Goal: Task Accomplishment & Management: Complete application form

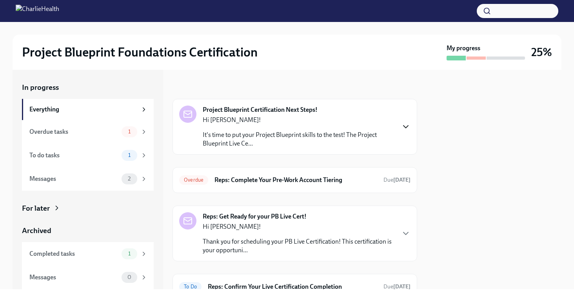
click at [406, 130] on icon "button" at bounding box center [405, 126] width 9 height 9
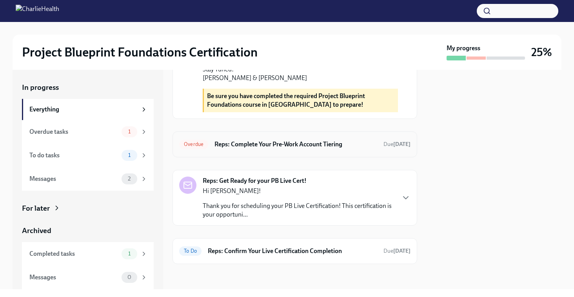
scroll to position [374, 0]
click at [403, 198] on icon "button" at bounding box center [405, 197] width 9 height 9
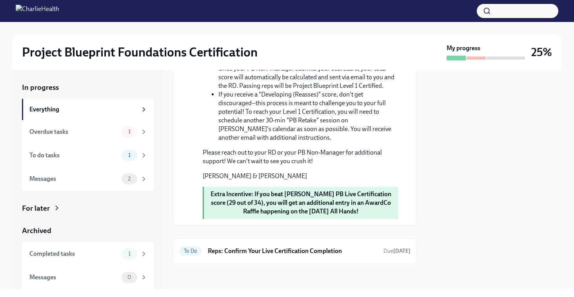
scroll to position [632, 0]
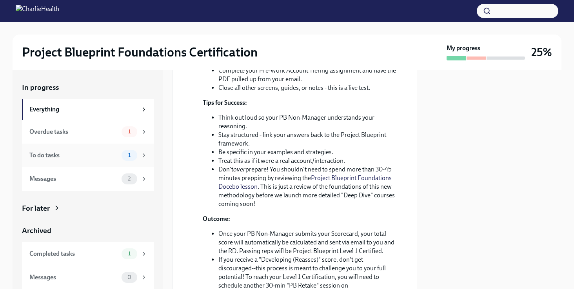
click at [66, 151] on div "To do tasks" at bounding box center [73, 155] width 89 height 9
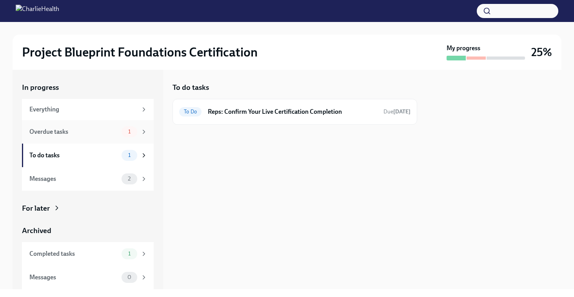
click at [77, 135] on div "Overdue tasks" at bounding box center [73, 131] width 89 height 9
click at [78, 152] on div "To do tasks" at bounding box center [73, 155] width 89 height 9
click at [87, 153] on div "To do tasks" at bounding box center [73, 155] width 89 height 9
click at [137, 157] on div "1" at bounding box center [130, 155] width 16 height 11
click at [117, 130] on div "Overdue tasks" at bounding box center [73, 131] width 89 height 9
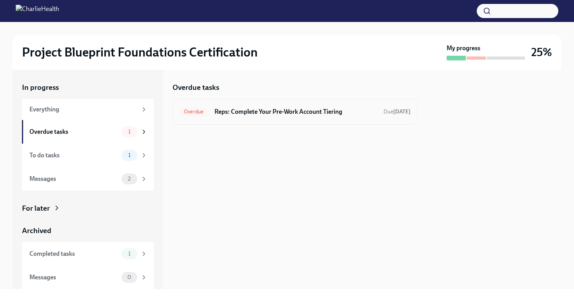
click at [245, 110] on h6 "Reps: Complete Your Pre-Work Account Tiering" at bounding box center [296, 111] width 163 height 9
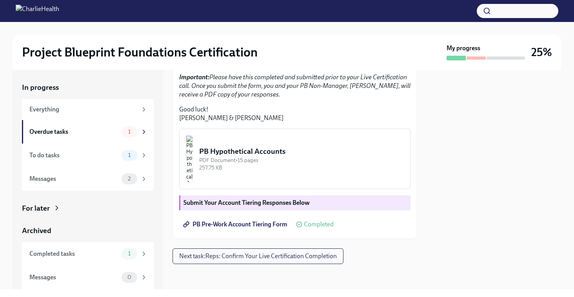
scroll to position [215, 0]
click at [224, 223] on span "PB Pre-Work Account Tiering Form" at bounding box center [236, 224] width 103 height 8
click at [193, 158] on img "button" at bounding box center [189, 158] width 7 height 47
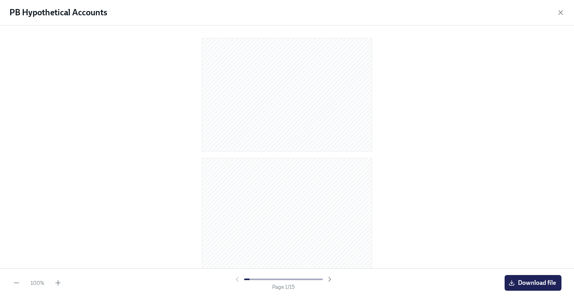
click at [448, 113] on div at bounding box center [287, 145] width 549 height 227
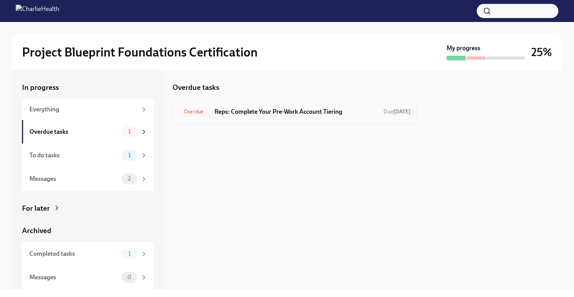
click at [208, 113] on span "Overdue" at bounding box center [193, 112] width 29 height 6
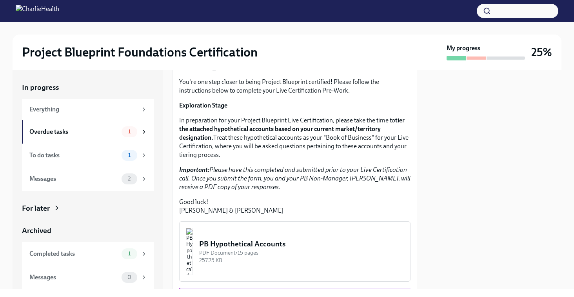
scroll to position [84, 0]
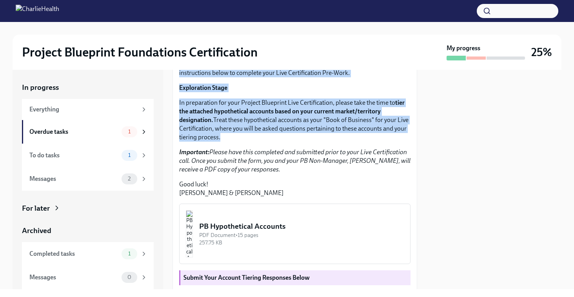
drag, startPoint x: 178, startPoint y: 100, endPoint x: 253, endPoint y: 203, distance: 127.4
click at [253, 203] on div "Hi [PERSON_NAME]! You're one step closer to being Project Blueprint certified! …" at bounding box center [295, 173] width 245 height 282
copy div "Hi [PERSON_NAME]! You're one step closer to being Project Blueprint certified! …"
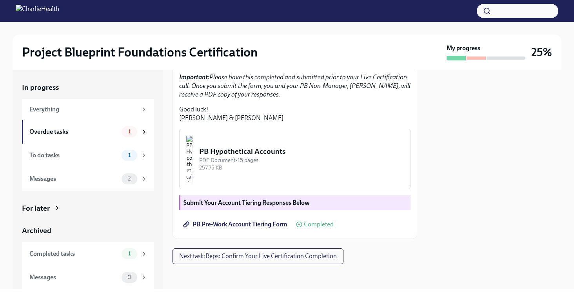
click at [292, 155] on div "PB Hypothetical Accounts" at bounding box center [301, 151] width 205 height 10
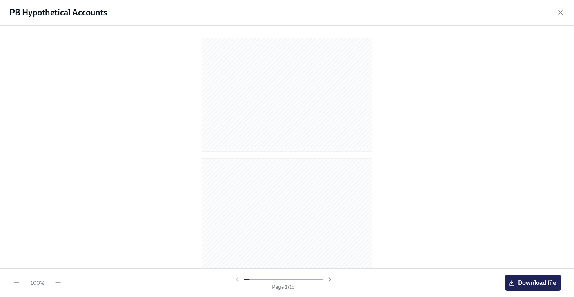
click at [512, 256] on div at bounding box center [287, 145] width 549 height 227
click at [521, 281] on span "Download file" at bounding box center [533, 283] width 46 height 8
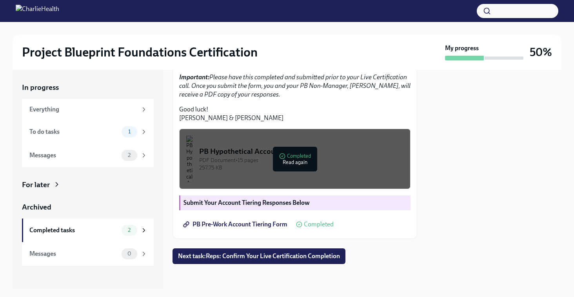
scroll to position [209, 0]
click at [193, 156] on img "button" at bounding box center [189, 158] width 7 height 47
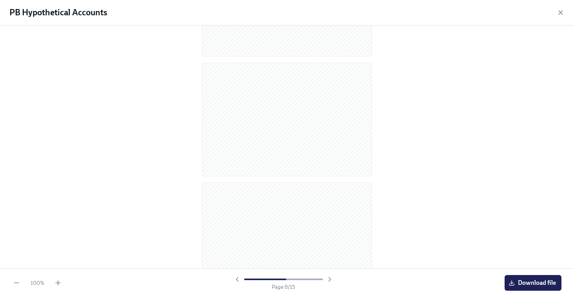
scroll to position [878, 0]
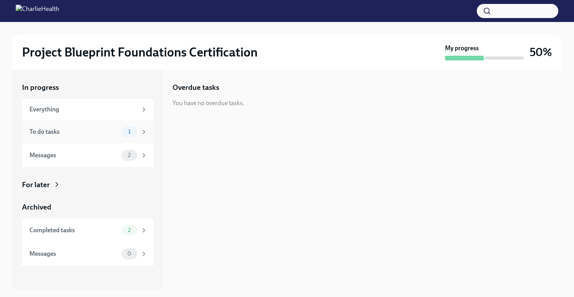
click at [87, 135] on div "To do tasks" at bounding box center [73, 131] width 89 height 9
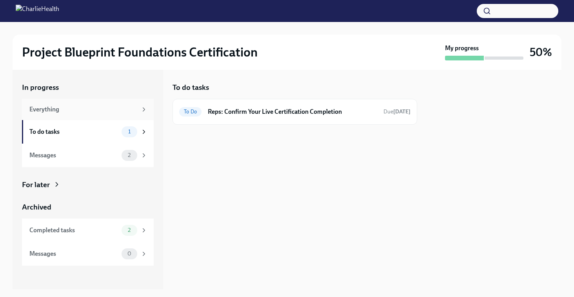
click at [88, 117] on div "Everything" at bounding box center [88, 109] width 132 height 21
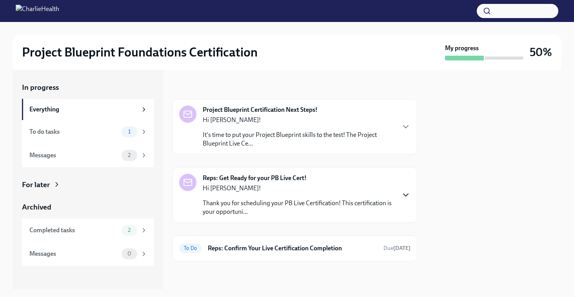
click at [406, 191] on icon "button" at bounding box center [405, 194] width 9 height 9
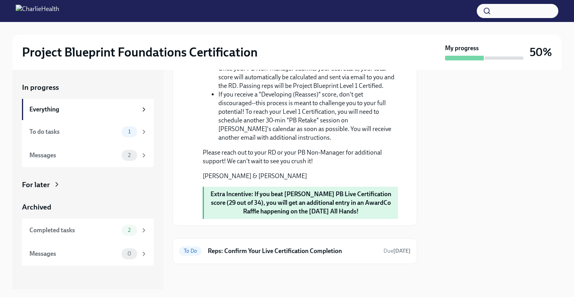
scroll to position [514, 0]
click at [319, 249] on h6 "Reps: Confirm Your Live Certification Completion" at bounding box center [292, 251] width 169 height 9
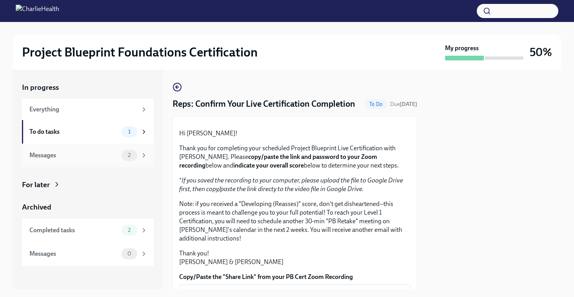
click at [95, 160] on div "Messages 2" at bounding box center [88, 155] width 118 height 11
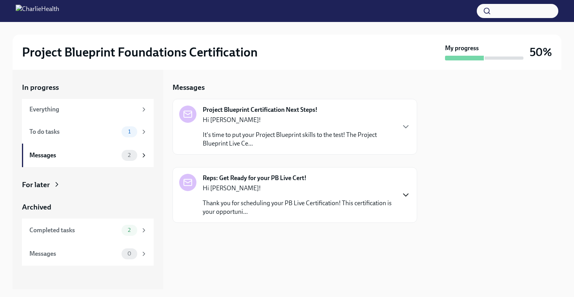
click at [406, 190] on icon "button" at bounding box center [405, 194] width 9 height 9
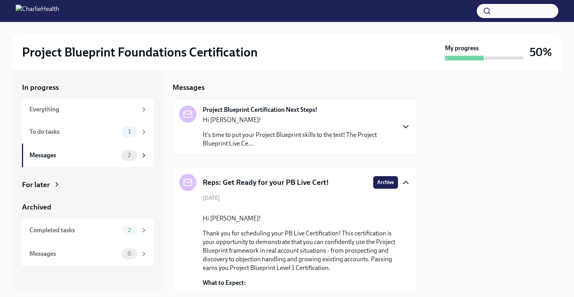
click at [404, 130] on icon "button" at bounding box center [405, 126] width 9 height 9
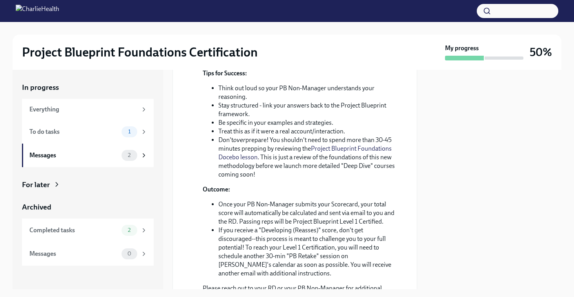
scroll to position [528, 0]
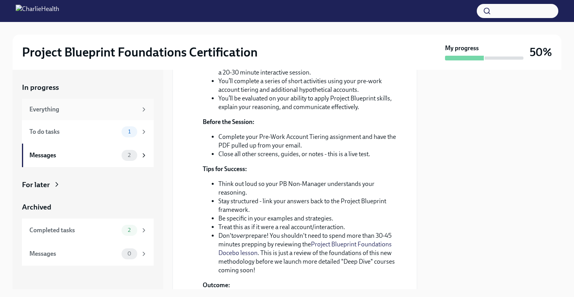
click at [109, 113] on div "Everything" at bounding box center [83, 109] width 108 height 9
click at [115, 113] on div "Everything" at bounding box center [83, 109] width 108 height 9
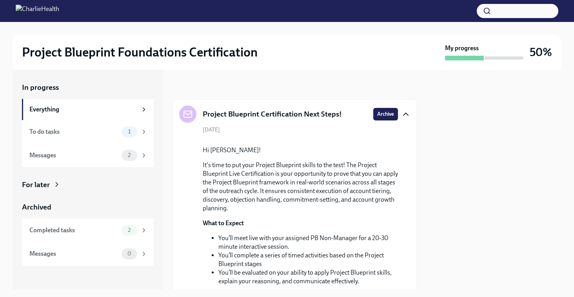
click at [407, 114] on icon "button" at bounding box center [406, 114] width 5 height 2
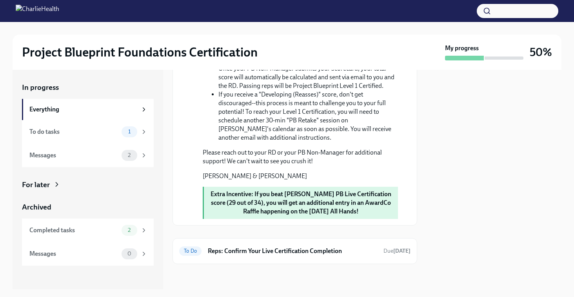
scroll to position [488, 0]
click at [62, 134] on div "To do tasks" at bounding box center [73, 131] width 89 height 9
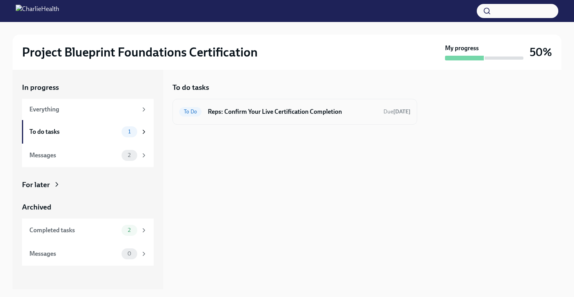
click at [291, 106] on div "To Do Reps: Confirm Your Live Certification Completion Due [DATE]" at bounding box center [294, 112] width 231 height 13
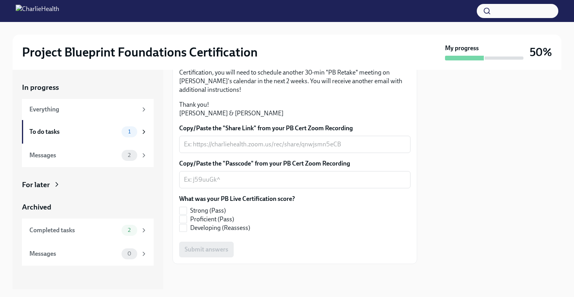
scroll to position [217, 0]
click at [79, 157] on div "Messages" at bounding box center [73, 155] width 89 height 9
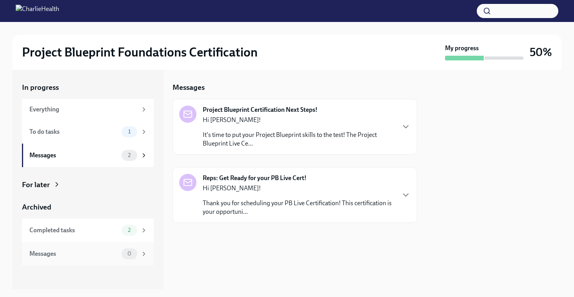
click at [61, 246] on div "Messages 0" at bounding box center [88, 254] width 132 height 24
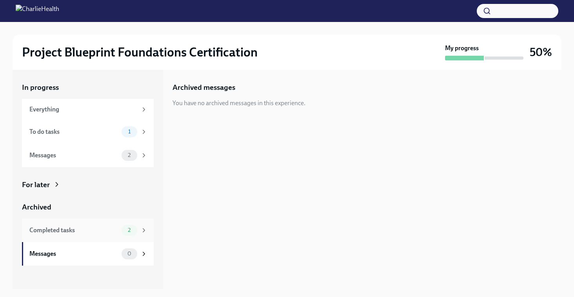
click at [71, 233] on div "Completed tasks" at bounding box center [73, 230] width 89 height 9
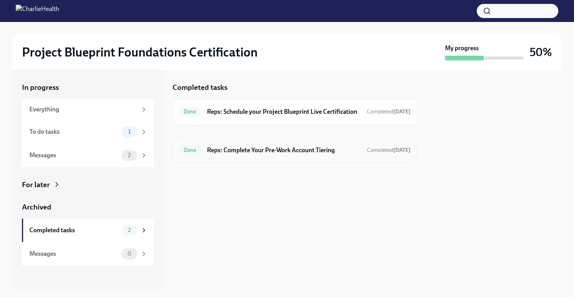
click at [287, 153] on div "Done Reps: Complete Your Pre-Work Account Tiering Completed [DATE]" at bounding box center [294, 150] width 231 height 13
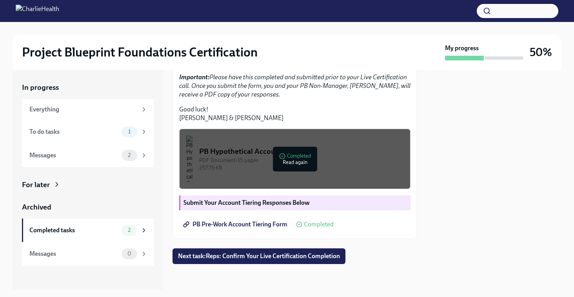
scroll to position [215, 0]
click at [97, 133] on div "To do tasks" at bounding box center [73, 131] width 89 height 9
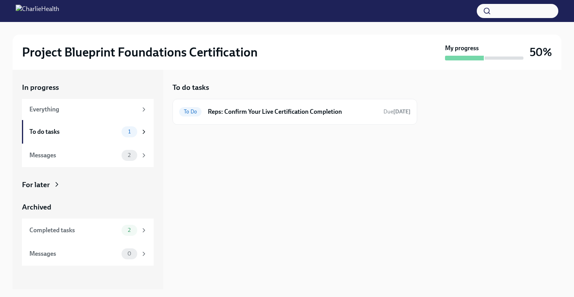
click at [402, 95] on div "To do tasks To Do Reps: Confirm Your Live Certification Completion Due [DATE]" at bounding box center [295, 103] width 245 height 42
click at [335, 108] on h6 "Reps: Confirm Your Live Certification Completion" at bounding box center [292, 111] width 169 height 9
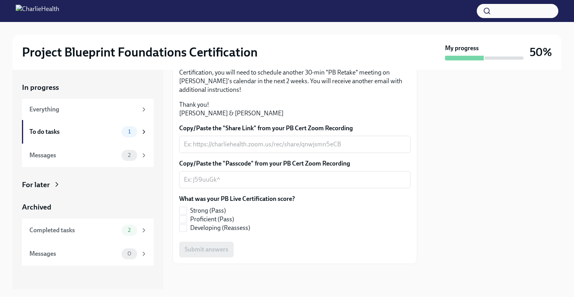
scroll to position [217, 0]
click at [89, 148] on div "Messages 2" at bounding box center [88, 156] width 132 height 24
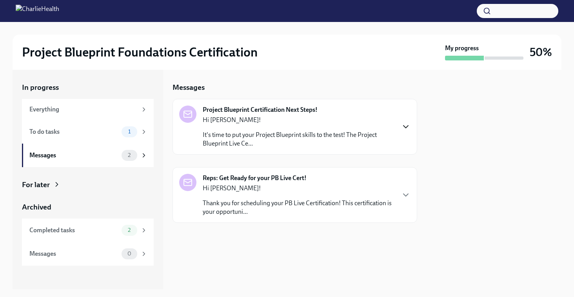
click at [404, 123] on icon "button" at bounding box center [405, 126] width 9 height 9
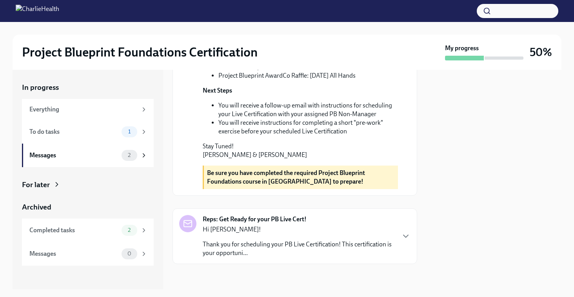
scroll to position [300, 0]
click at [401, 221] on div "Reps: Get Ready for your PB Live Cert! Hi [PERSON_NAME]! Thank you for scheduli…" at bounding box center [294, 236] width 231 height 42
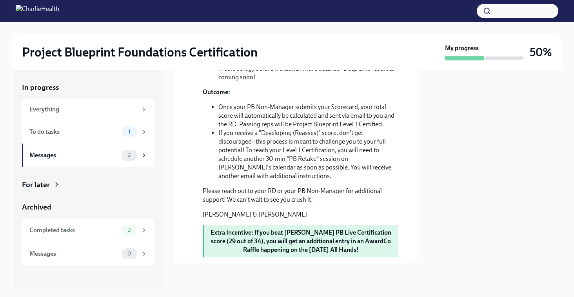
scroll to position [817, 0]
